Goal: Information Seeking & Learning: Learn about a topic

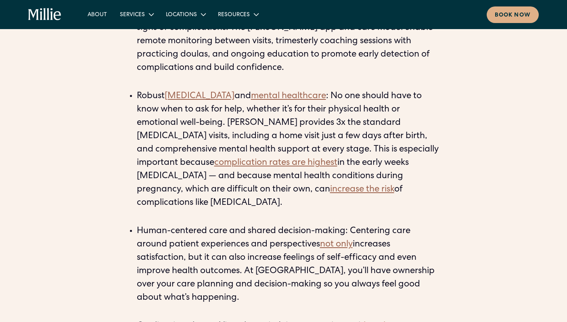
scroll to position [1626, 0]
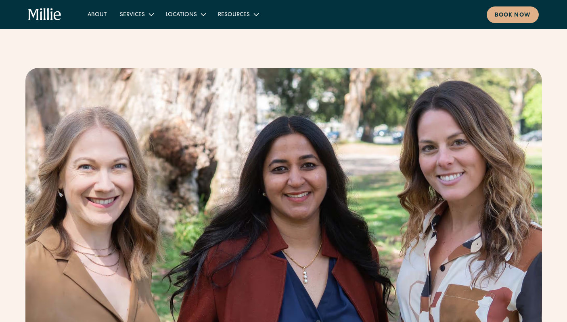
scroll to position [0, 0]
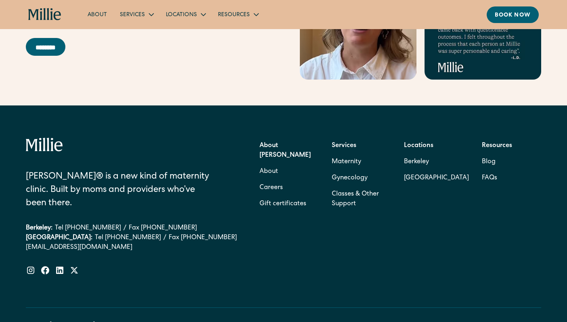
scroll to position [2579, 0]
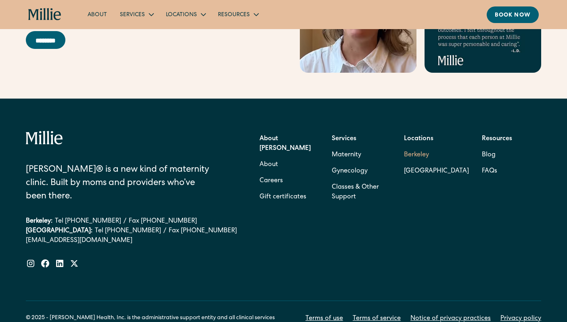
click at [431, 147] on link "Berkeley" at bounding box center [436, 155] width 65 height 16
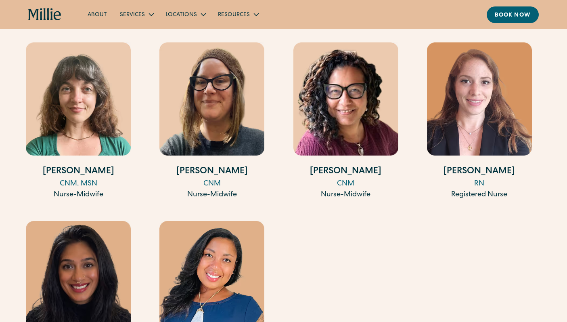
scroll to position [1207, 0]
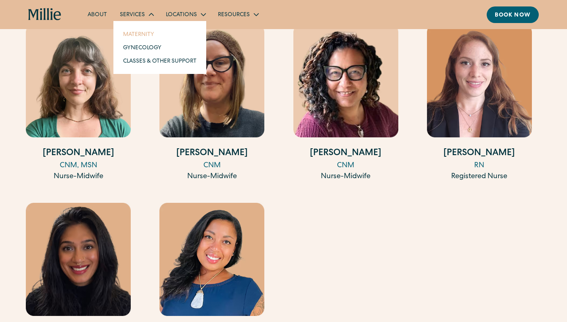
click at [143, 35] on link "Maternity" at bounding box center [160, 33] width 86 height 13
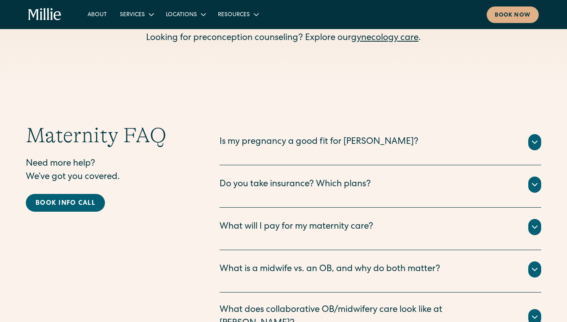
scroll to position [2637, 0]
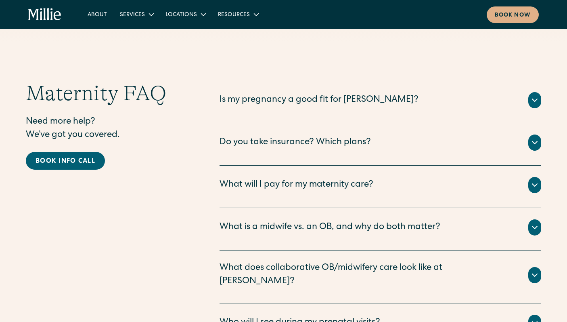
click at [335, 92] on div "Is my pregnancy a good fit for [PERSON_NAME]?" at bounding box center [381, 100] width 322 height 16
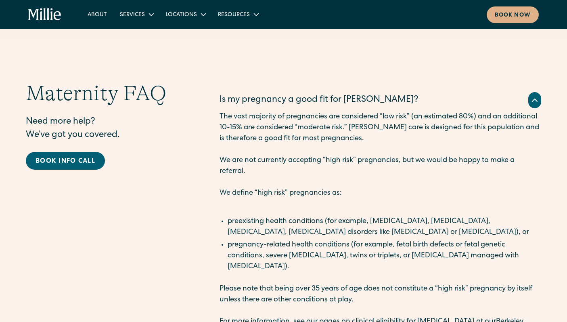
click at [337, 94] on div "Is my pregnancy a good fit for [PERSON_NAME]?" at bounding box center [319, 100] width 199 height 13
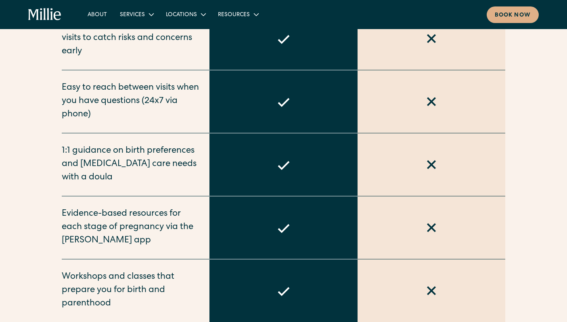
scroll to position [0, 0]
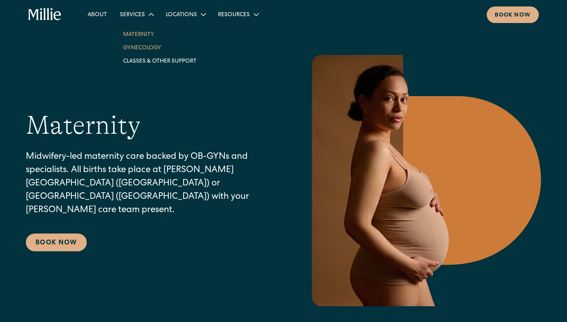
click at [141, 52] on link "Gynecology" at bounding box center [160, 47] width 86 height 13
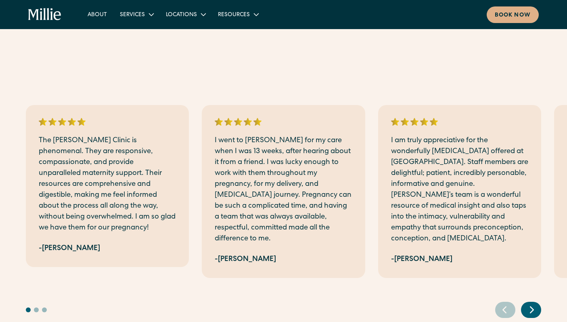
scroll to position [1023, 0]
